Goal: Information Seeking & Learning: Learn about a topic

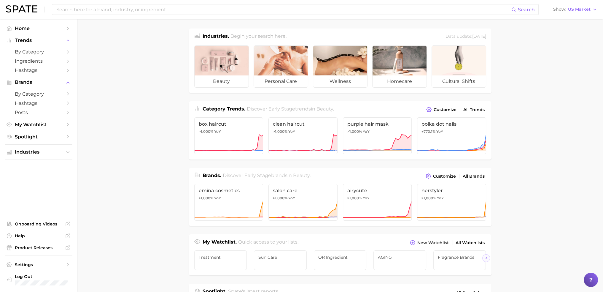
click at [504, 76] on main "Industries. Begin your search here. Data update: [DATE] beauty personal care we…" at bounding box center [340, 250] width 526 height 463
click at [515, 105] on main "Industries. Begin your search here. Data update: [DATE] beauty personal care we…" at bounding box center [340, 250] width 526 height 463
click at [198, 12] on input at bounding box center [284, 9] width 456 height 10
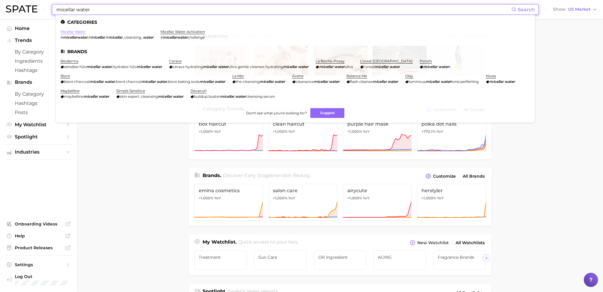
type input "micellar water"
click at [78, 33] on link "micellar water" at bounding box center [73, 31] width 25 height 4
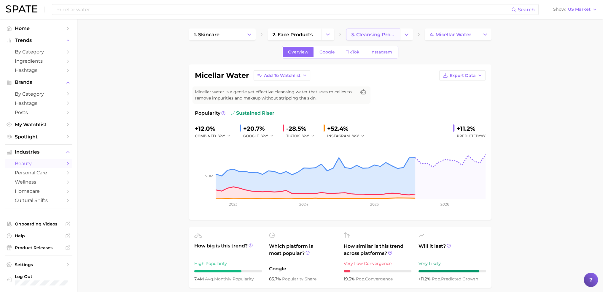
click at [371, 36] on span "3. cleansing products" at bounding box center [373, 35] width 44 height 6
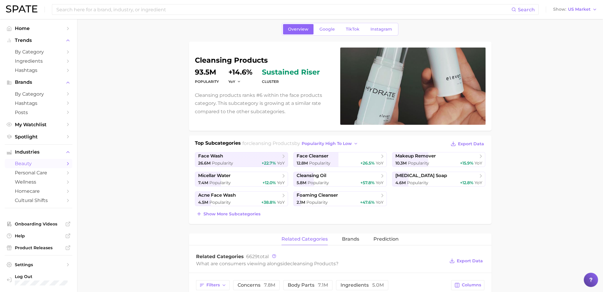
scroll to position [59, 0]
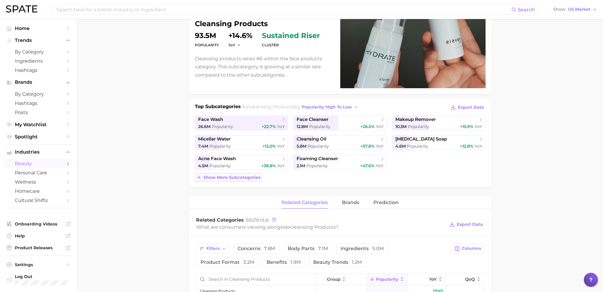
click at [246, 179] on span "Show more subcategories" at bounding box center [232, 177] width 57 height 5
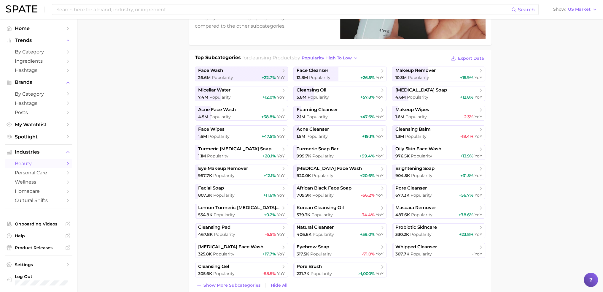
scroll to position [119, 0]
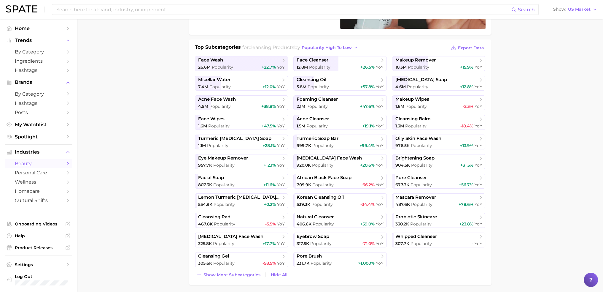
click at [455, 67] on div "10.3m Popularity +15.9% YoY" at bounding box center [438, 67] width 87 height 6
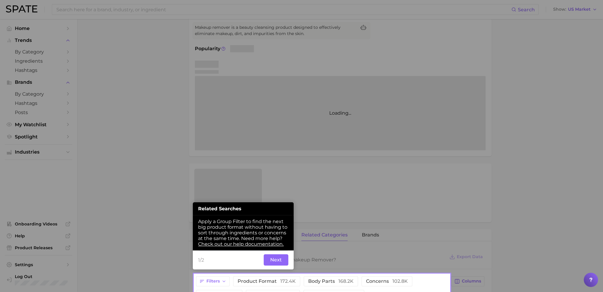
scroll to position [65, 0]
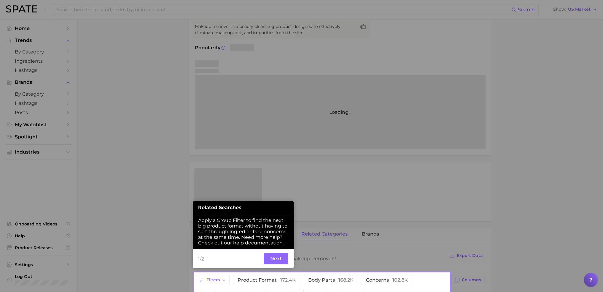
drag, startPoint x: 435, startPoint y: 148, endPoint x: 437, endPoint y: 158, distance: 9.6
click at [435, 149] on div at bounding box center [321, 136] width 255 height 273
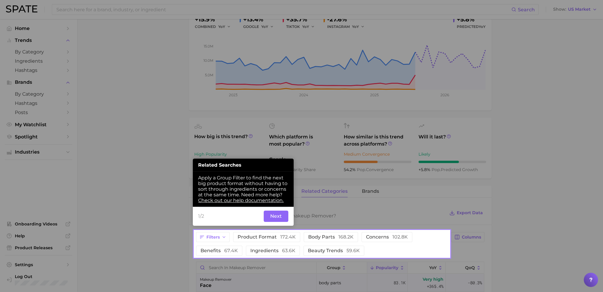
scroll to position [184, 0]
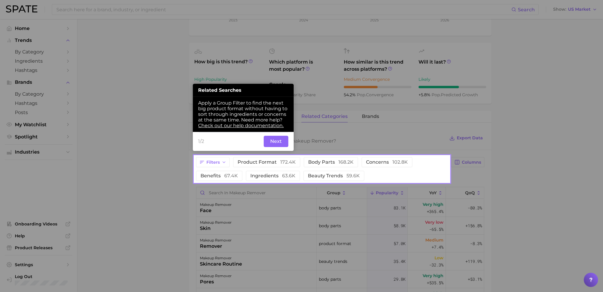
click at [274, 136] on button "Next" at bounding box center [276, 141] width 25 height 11
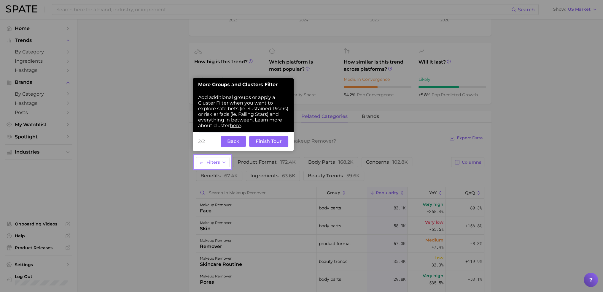
click at [266, 137] on button "Finish Tour" at bounding box center [268, 141] width 39 height 11
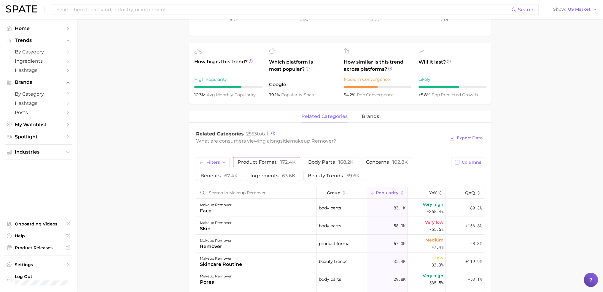
click at [273, 163] on span "product format 172.4k" at bounding box center [267, 162] width 58 height 5
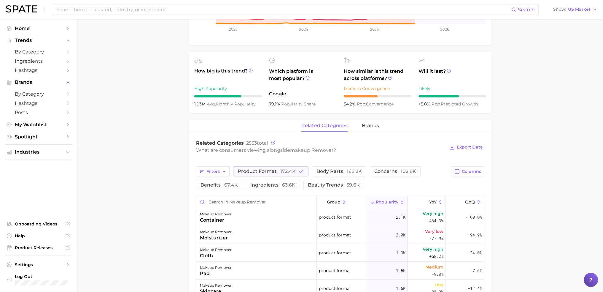
scroll to position [0, 0]
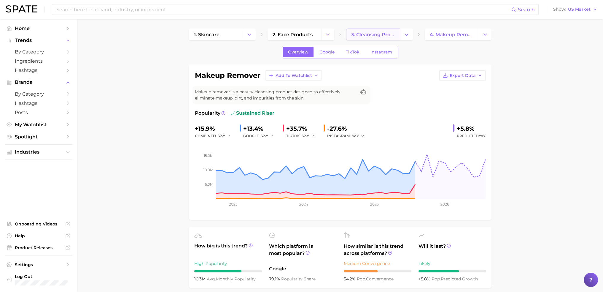
click at [371, 35] on span "3. cleansing products" at bounding box center [373, 35] width 44 height 6
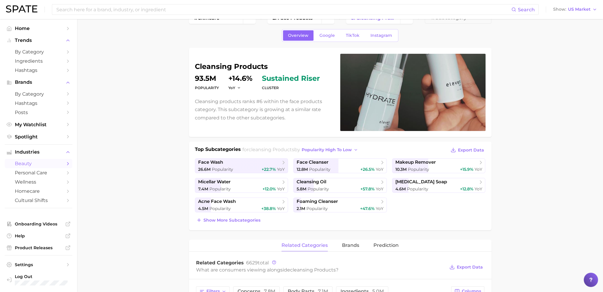
scroll to position [59, 0]
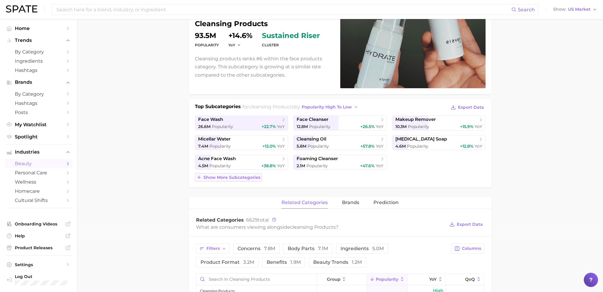
click at [224, 176] on span "Show more subcategories" at bounding box center [232, 177] width 57 height 5
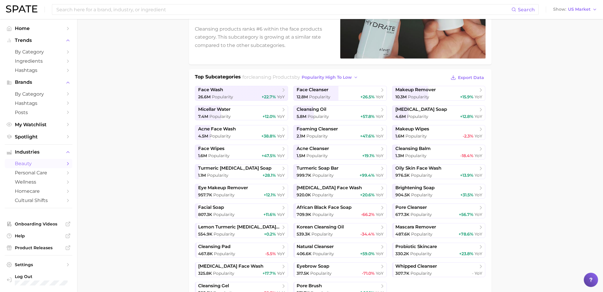
scroll to position [119, 0]
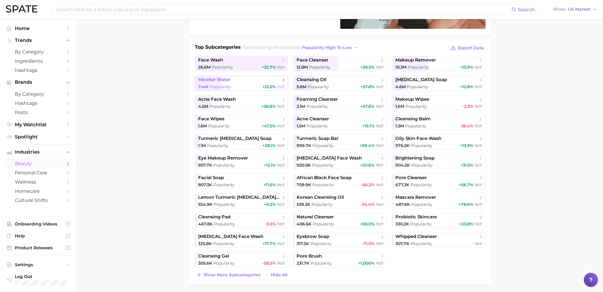
click at [244, 82] on span "micellar water" at bounding box center [239, 80] width 82 height 6
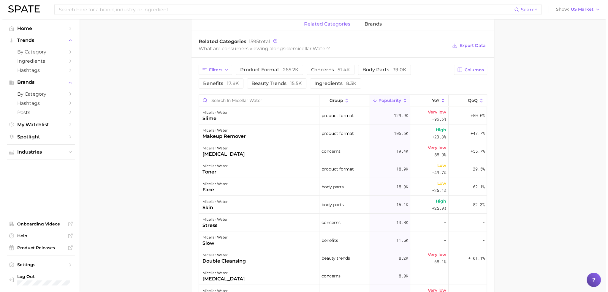
scroll to position [267, 0]
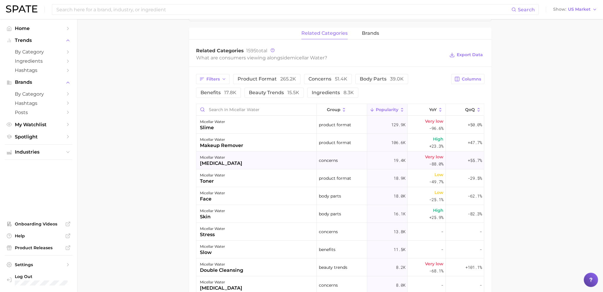
click at [426, 153] on span "Very low" at bounding box center [434, 156] width 18 height 7
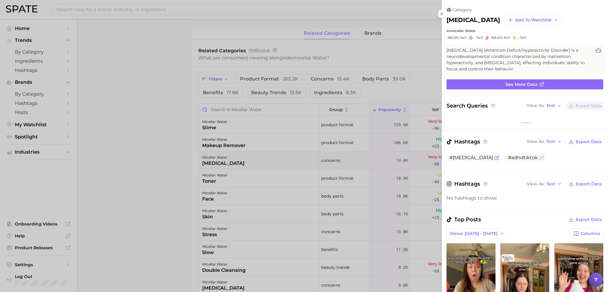
scroll to position [0, 0]
click at [427, 167] on div at bounding box center [304, 146] width 608 height 292
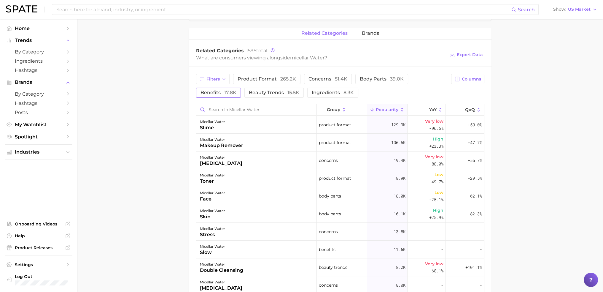
click at [219, 96] on button "benefits 17.8k" at bounding box center [218, 93] width 45 height 10
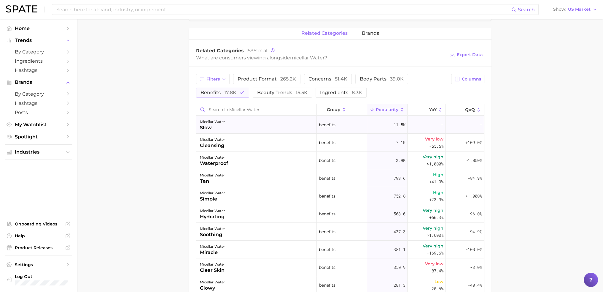
click at [263, 126] on div "micellar water slow" at bounding box center [256, 125] width 120 height 18
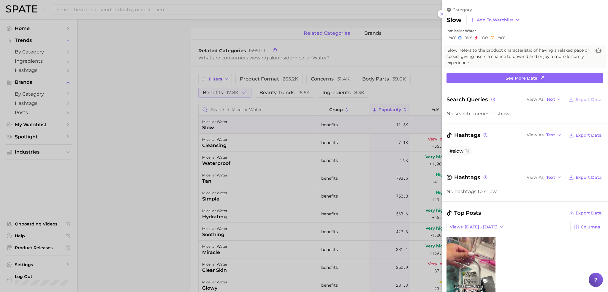
click at [404, 150] on div at bounding box center [304, 146] width 608 height 292
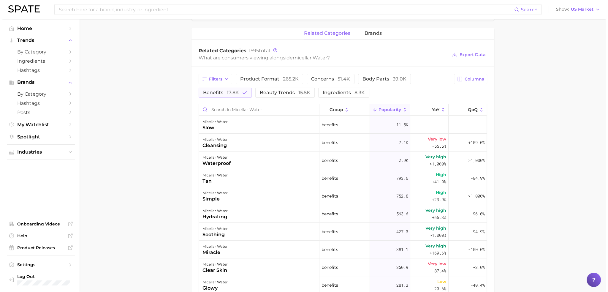
scroll to position [297, 0]
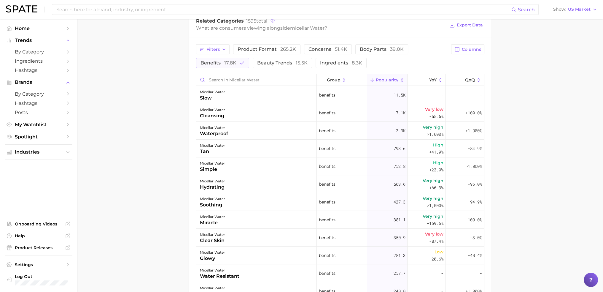
click at [530, 130] on main "1. skincare 2. face products 3. cleansing products 4. micellar water Overview G…" at bounding box center [340, 62] width 526 height 680
click at [274, 154] on div "micellar water tan" at bounding box center [256, 148] width 120 height 18
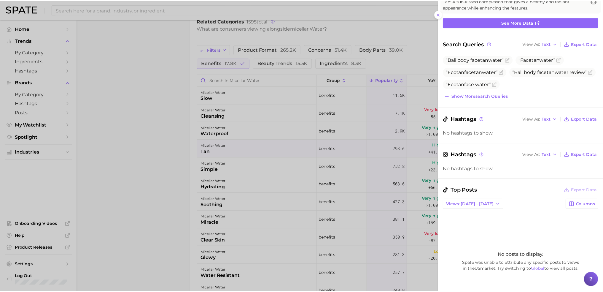
scroll to position [59, 0]
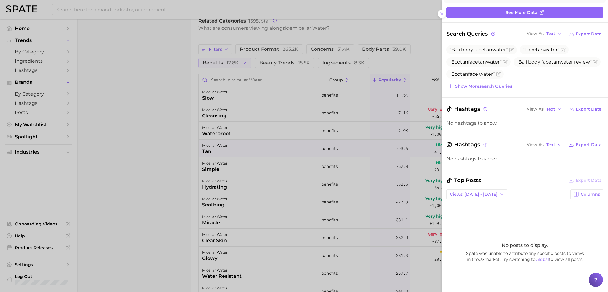
click at [337, 158] on div at bounding box center [304, 146] width 608 height 292
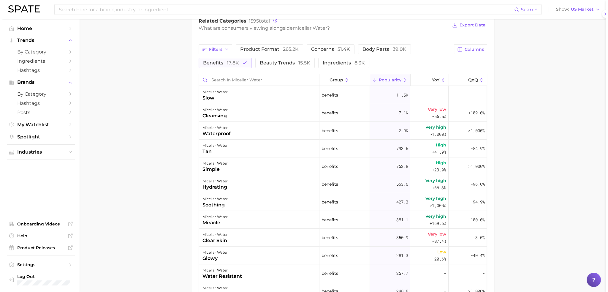
scroll to position [0, 0]
drag, startPoint x: 566, startPoint y: 165, endPoint x: 564, endPoint y: 174, distance: 9.8
click at [566, 167] on main "1. skincare 2. face products 3. cleansing products 4. micellar water Overview G…" at bounding box center [340, 62] width 526 height 680
click at [564, 174] on main "1. skincare 2. face products 3. cleansing products 4. micellar water Overview G…" at bounding box center [340, 62] width 526 height 680
click at [274, 171] on div "micellar water simple" at bounding box center [256, 166] width 120 height 18
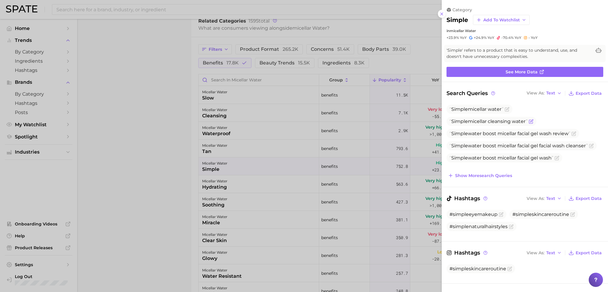
click at [482, 123] on span "Simple micellar cleansing water" at bounding box center [488, 121] width 78 height 6
copy span "Simple micellar cleansing water"
click at [158, 161] on div at bounding box center [304, 146] width 608 height 292
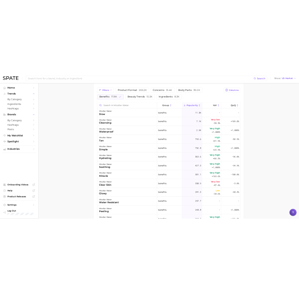
scroll to position [326, 0]
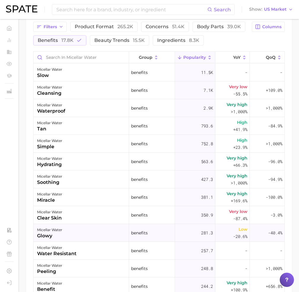
click at [122, 231] on div "micellar water glowy" at bounding box center [82, 233] width 96 height 18
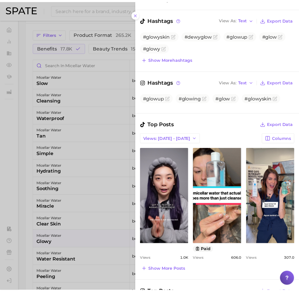
scroll to position [119, 0]
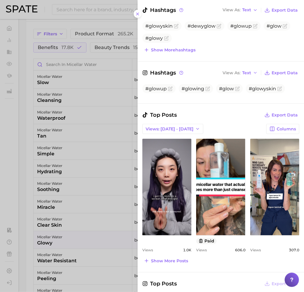
click at [109, 212] on div at bounding box center [152, 146] width 304 height 292
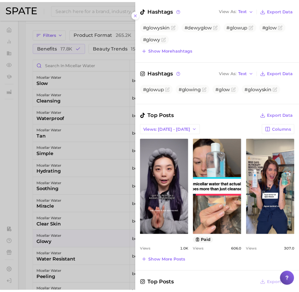
scroll to position [0, 0]
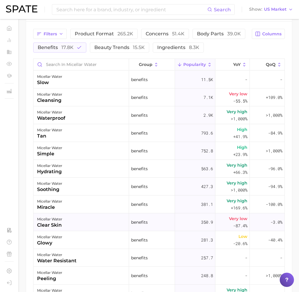
click at [124, 223] on div "micellar water clear skin" at bounding box center [82, 222] width 96 height 18
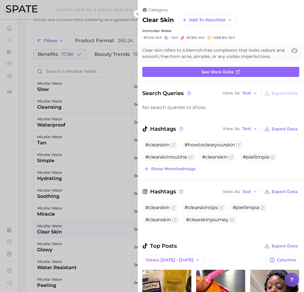
click at [108, 190] on div at bounding box center [152, 146] width 304 height 292
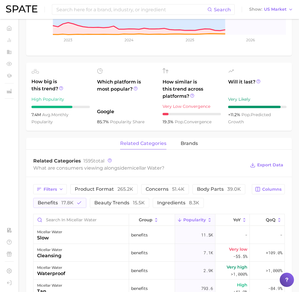
scroll to position [75, 0]
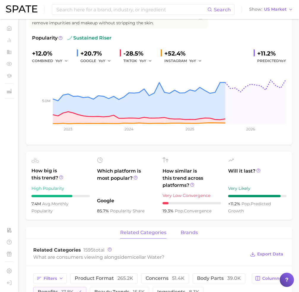
click at [188, 232] on span "brands" at bounding box center [189, 232] width 17 height 5
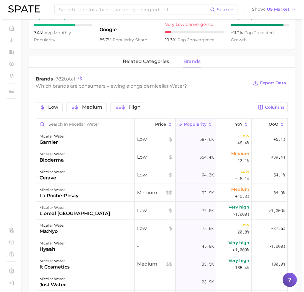
scroll to position [249, 0]
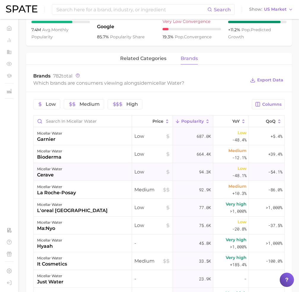
click at [173, 173] on div "94.3k" at bounding box center [193, 172] width 40 height 18
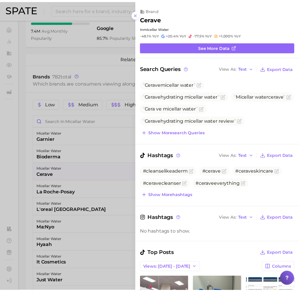
scroll to position [0, 0]
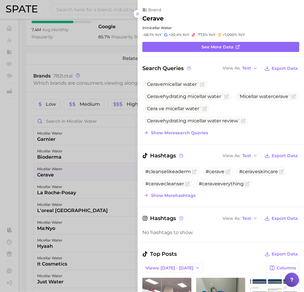
click at [87, 181] on div at bounding box center [152, 146] width 304 height 292
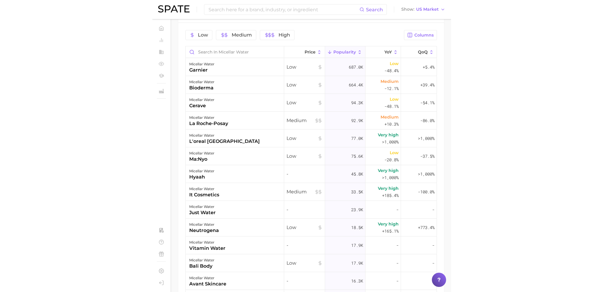
scroll to position [320, 0]
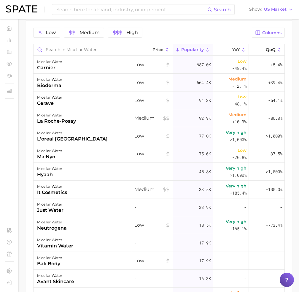
drag, startPoint x: 158, startPoint y: 26, endPoint x: 200, endPoint y: 44, distance: 46.0
click at [158, 26] on div "Low Medium High Columns Price Popularity YoY QoQ micellar water garnier Low 687…" at bounding box center [159, 181] width 266 height 322
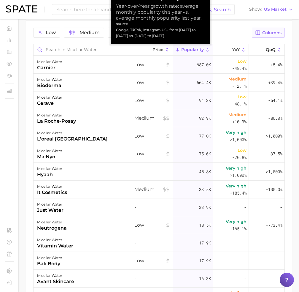
click at [261, 32] on button "Columns" at bounding box center [268, 33] width 33 height 10
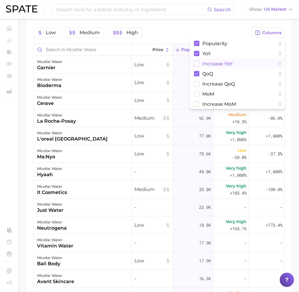
click at [221, 62] on span "Increase YoY" at bounding box center [217, 63] width 30 height 5
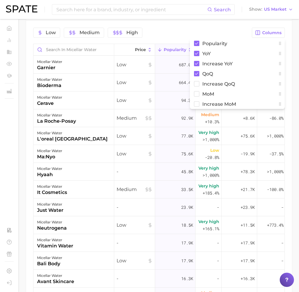
click at [191, 28] on div "Low Medium High" at bounding box center [140, 33] width 215 height 10
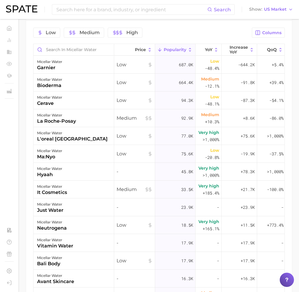
click at [191, 33] on div "Low Medium High" at bounding box center [140, 33] width 215 height 10
click at [235, 49] on span "Increase YoY" at bounding box center [239, 49] width 18 height 9
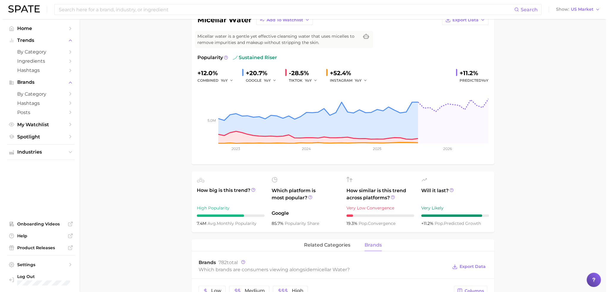
scroll to position [178, 0]
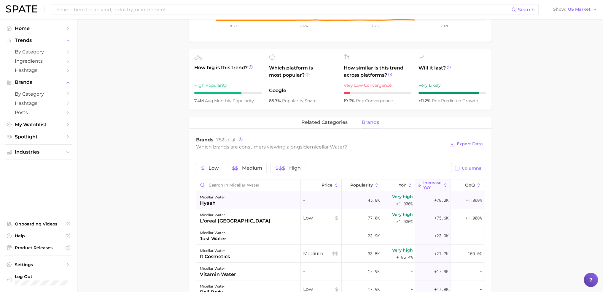
click at [272, 192] on div "micellar water hyaah" at bounding box center [248, 200] width 105 height 18
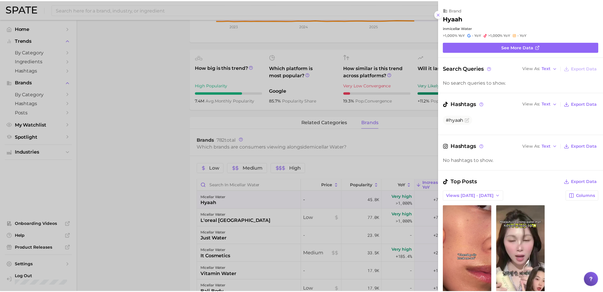
scroll to position [0, 0]
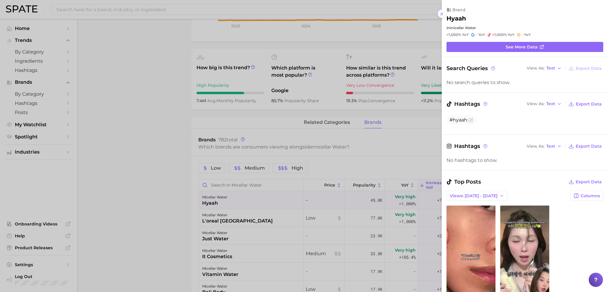
click at [184, 128] on div at bounding box center [304, 146] width 608 height 292
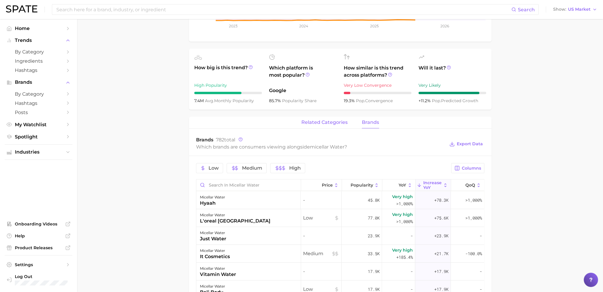
click at [329, 126] on button "related categories" at bounding box center [324, 123] width 46 height 12
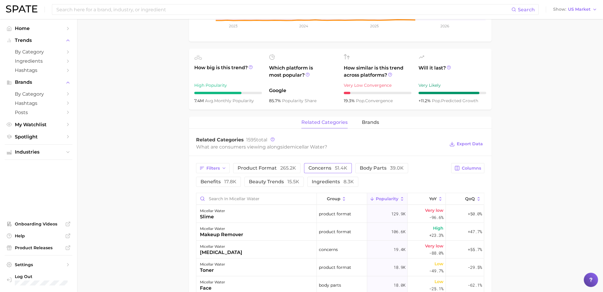
click at [330, 167] on span "concerns 51.4k" at bounding box center [328, 168] width 39 height 5
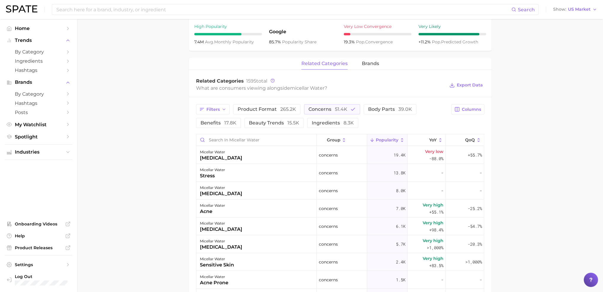
scroll to position [237, 0]
click at [337, 127] on button "ingredients 8.3k" at bounding box center [332, 122] width 51 height 10
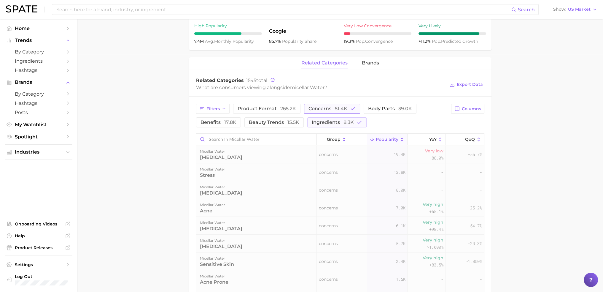
click at [344, 109] on span "51.4k" at bounding box center [341, 109] width 12 height 6
click at [547, 171] on main "1. skincare 2. face products 3. cleansing products 4. micellar water Overview G…" at bounding box center [340, 122] width 526 height 680
click at [547, 177] on main "1. skincare 2. face products 3. cleansing products 4. micellar water Overview G…" at bounding box center [340, 122] width 526 height 680
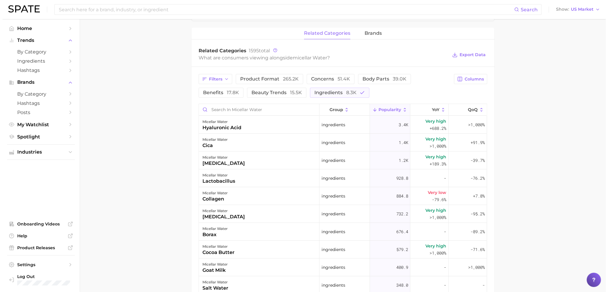
scroll to position [297, 0]
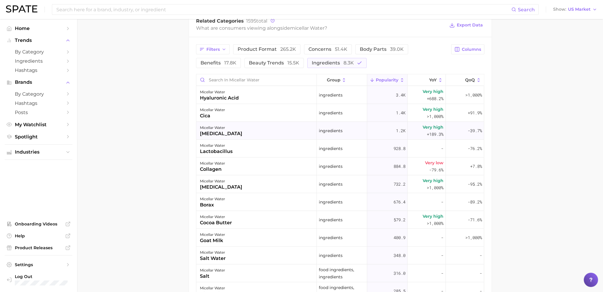
click at [234, 128] on div "micellar water [MEDICAL_DATA]" at bounding box center [256, 131] width 120 height 18
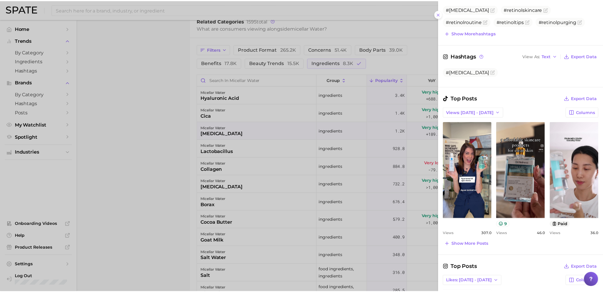
scroll to position [148, 0]
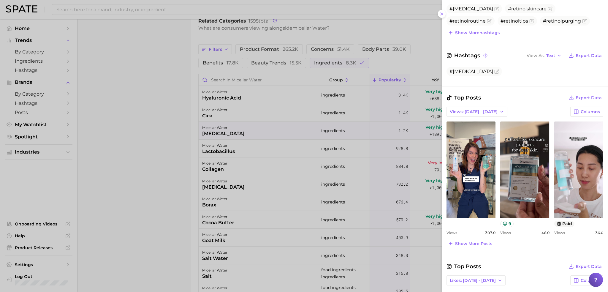
click at [390, 174] on div at bounding box center [304, 146] width 608 height 292
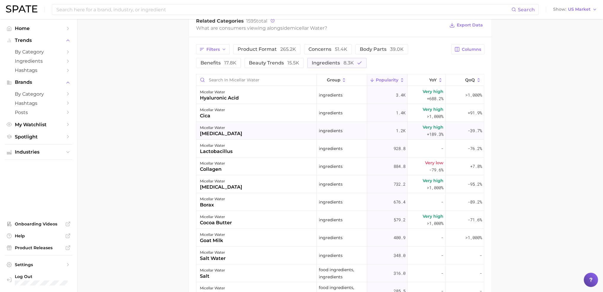
click at [306, 128] on div "micellar water [MEDICAL_DATA]" at bounding box center [256, 131] width 120 height 18
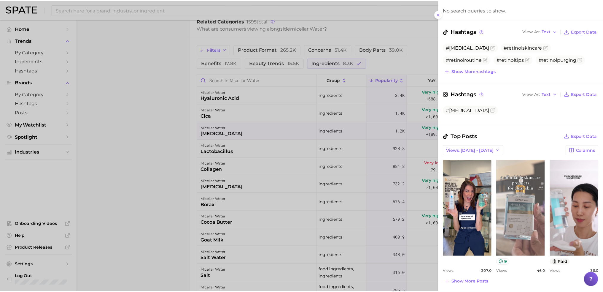
scroll to position [119, 0]
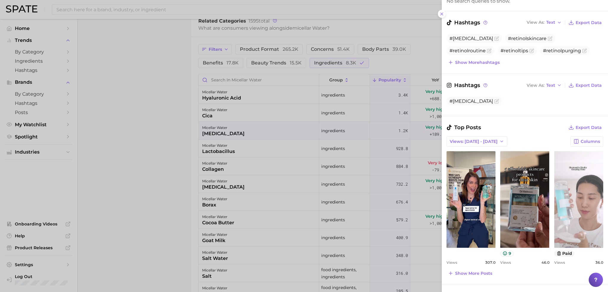
click at [568, 171] on link "view post on TikTok" at bounding box center [578, 199] width 49 height 96
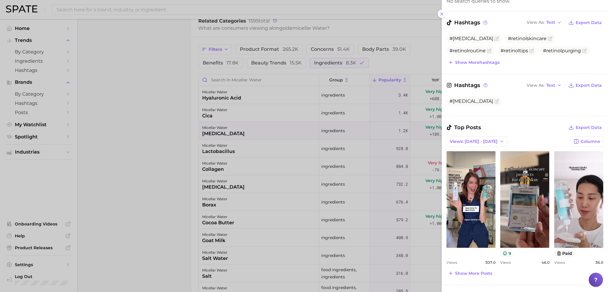
click at [193, 138] on div at bounding box center [304, 146] width 608 height 292
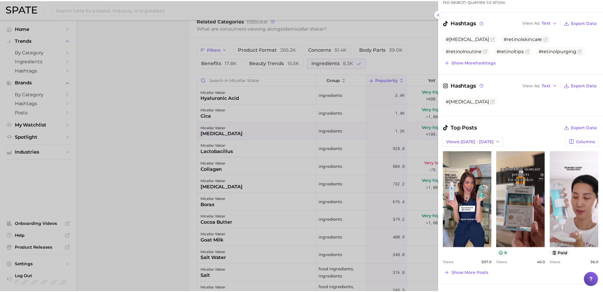
scroll to position [0, 0]
